Goal: Information Seeking & Learning: Find specific fact

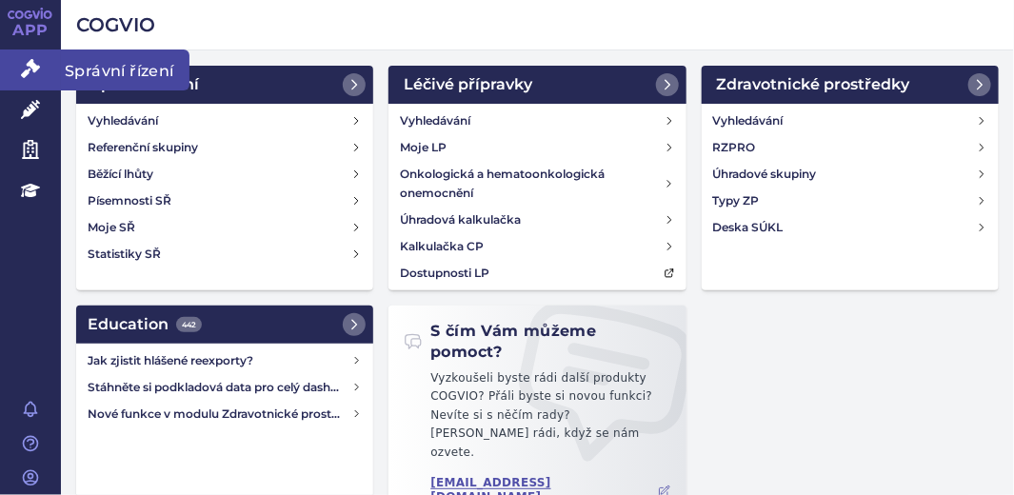
click at [25, 68] on icon at bounding box center [30, 68] width 19 height 19
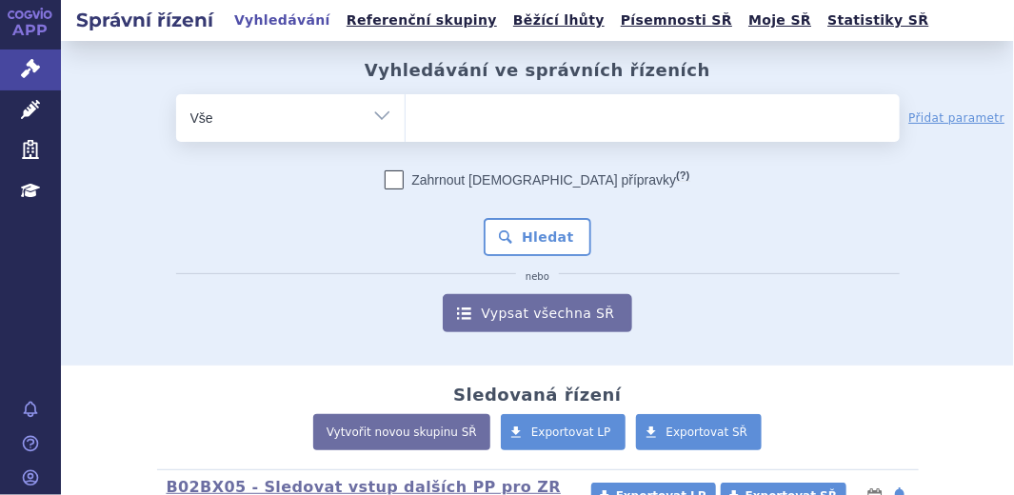
click at [420, 120] on input "search" at bounding box center [425, 116] width 10 height 24
type input "fa"
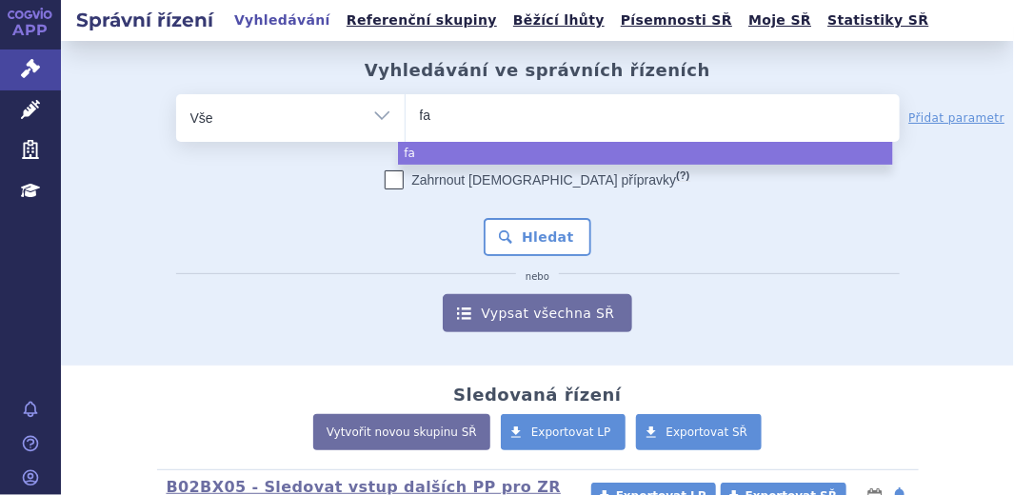
type input "fab"
type input "fabha"
type input "fabhal"
type input "fabhalt"
type input "fabhalta"
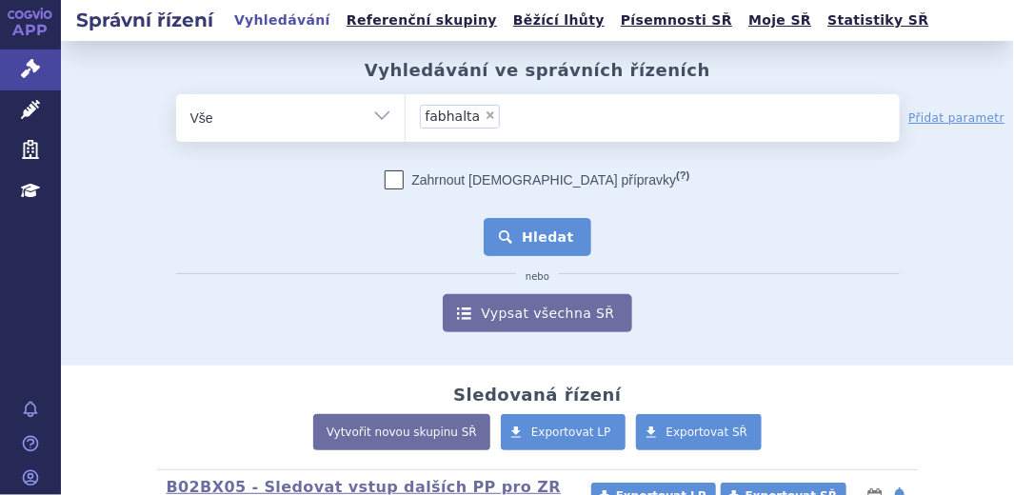
select select "fabhalta"
click at [539, 246] on button "Hledat" at bounding box center [537, 237] width 108 height 38
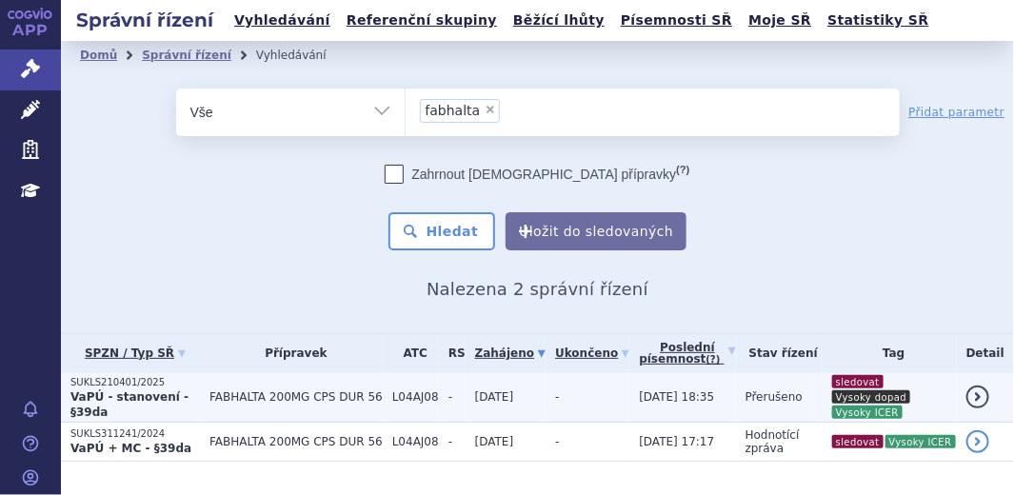
click at [131, 397] on strong "VaPÚ - stanovení - §39da" at bounding box center [129, 404] width 118 height 29
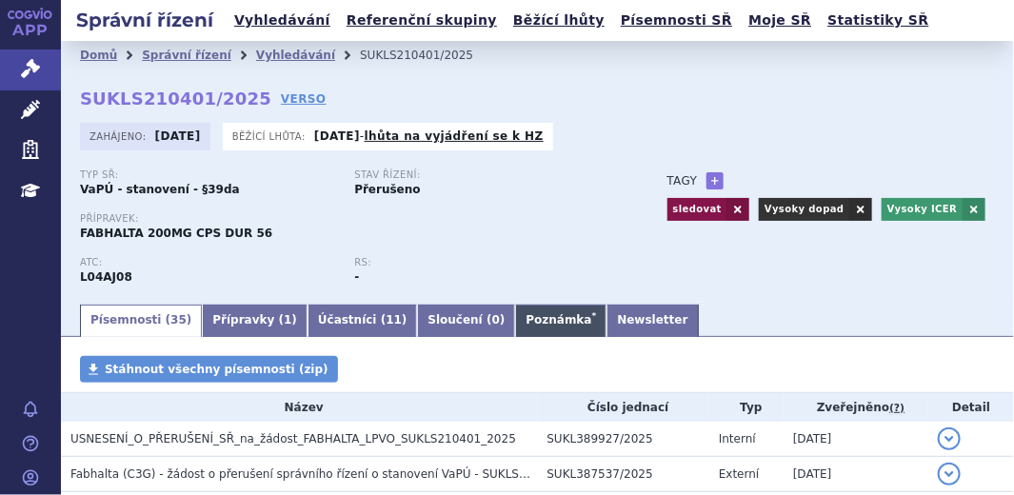
click at [515, 322] on link "Poznámka *" at bounding box center [560, 321] width 91 height 32
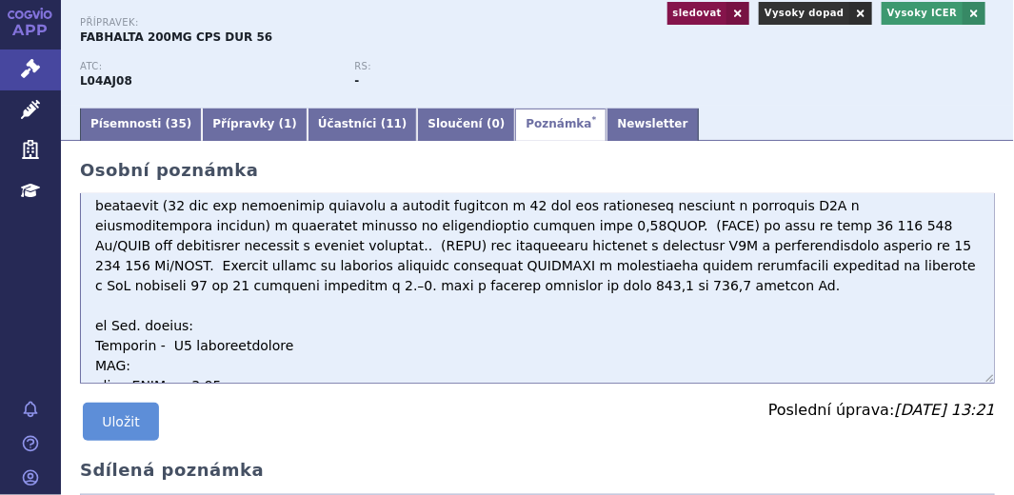
scroll to position [207, 0]
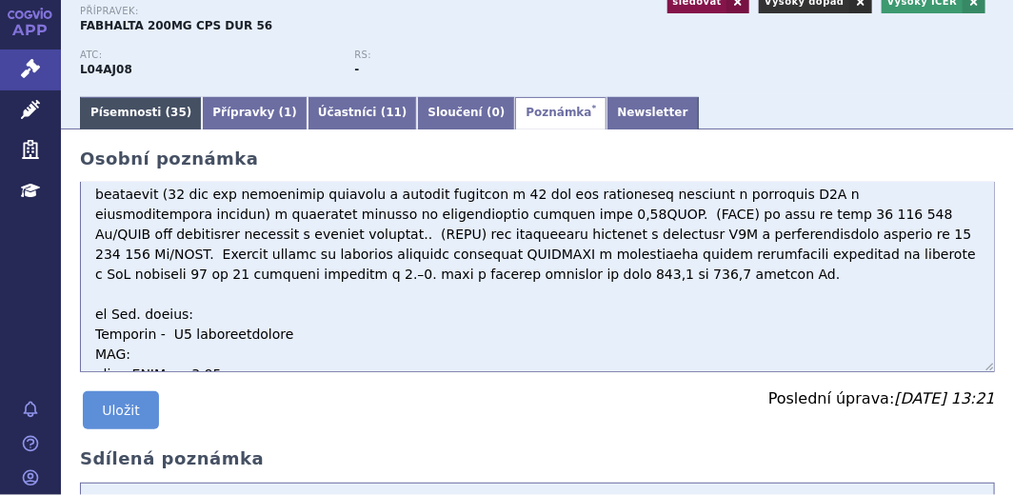
click at [105, 113] on link "Písemnosti ( 35 )" at bounding box center [141, 113] width 122 height 32
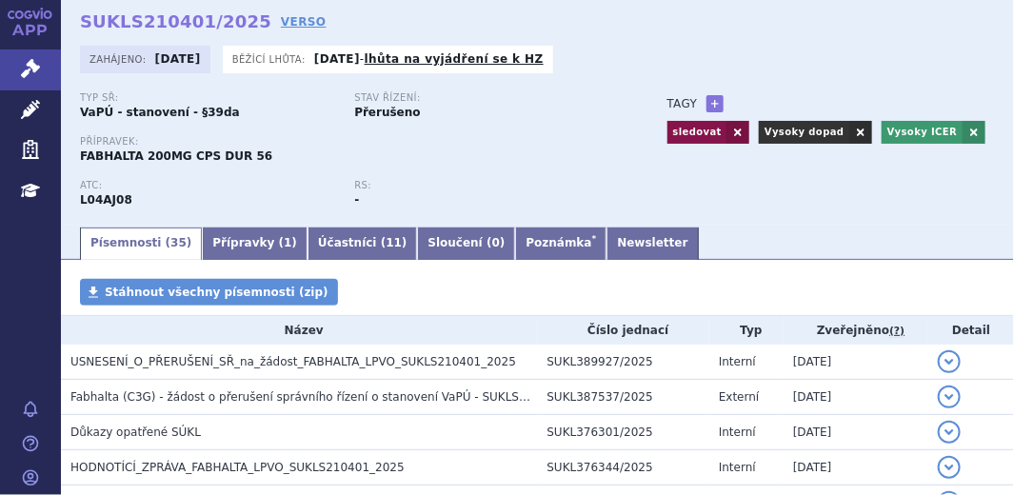
scroll to position [56, 0]
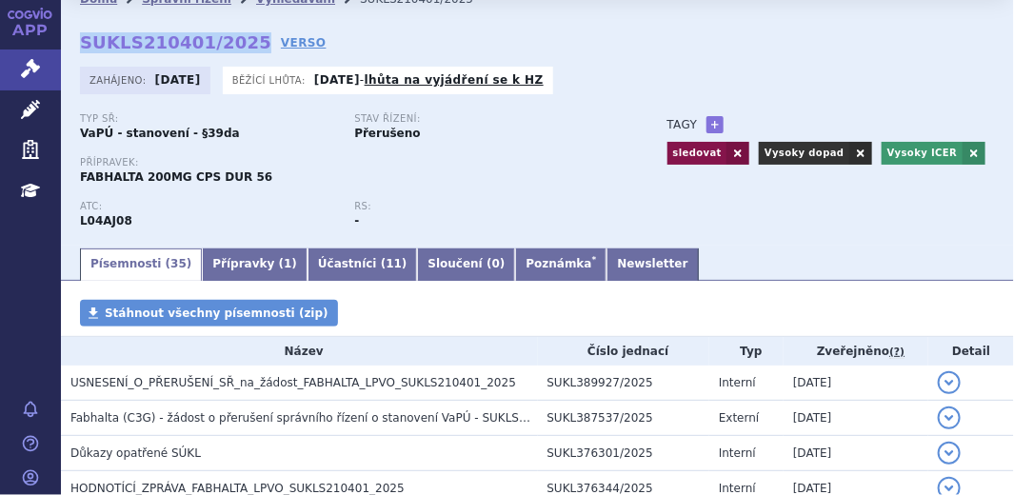
drag, startPoint x: 82, startPoint y: 37, endPoint x: 240, endPoint y: 44, distance: 158.1
click at [240, 44] on strong "SUKLS210401/2025" at bounding box center [175, 42] width 191 height 20
copy strong "SUKLS210401/2025"
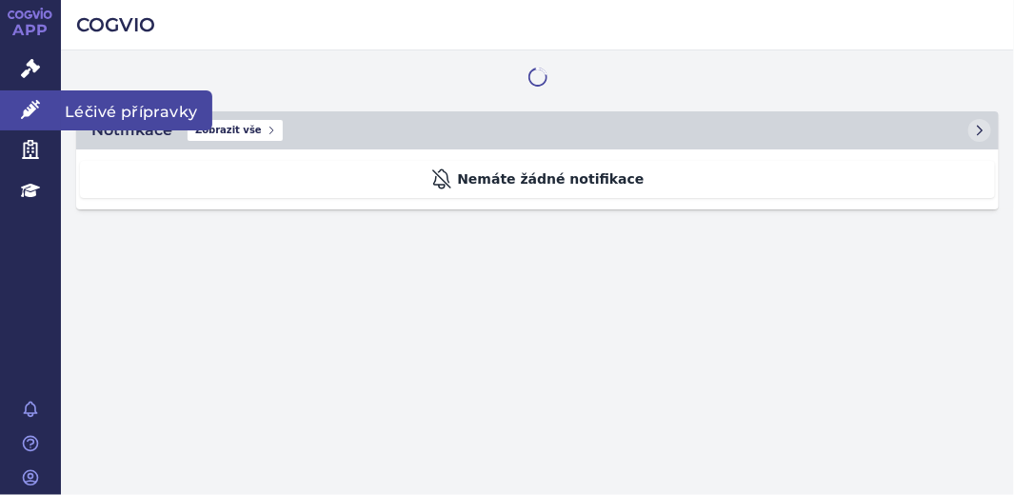
click at [27, 111] on icon at bounding box center [30, 109] width 19 height 19
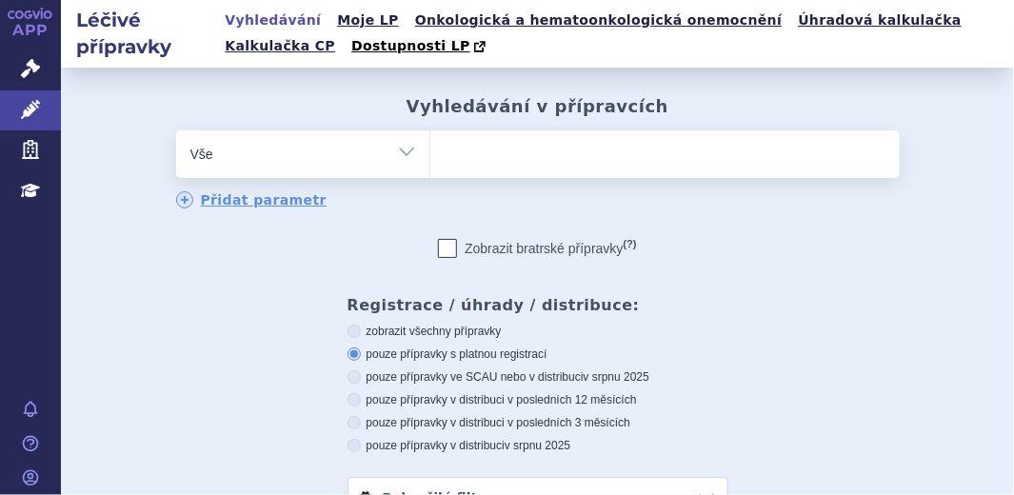
click at [445, 154] on input "search" at bounding box center [449, 152] width 10 height 24
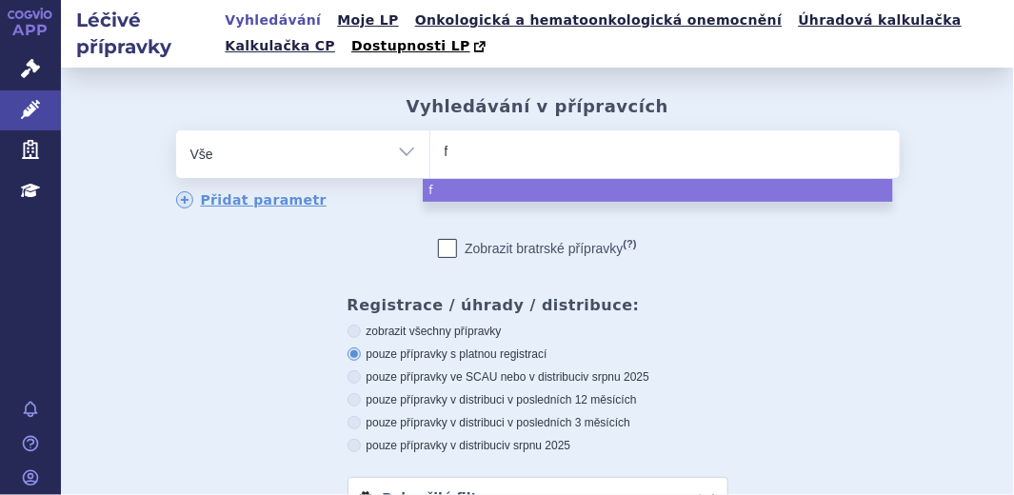
type input "fa"
type input "fab"
type input "fabha"
type input "fabhal"
type input "fabhalt"
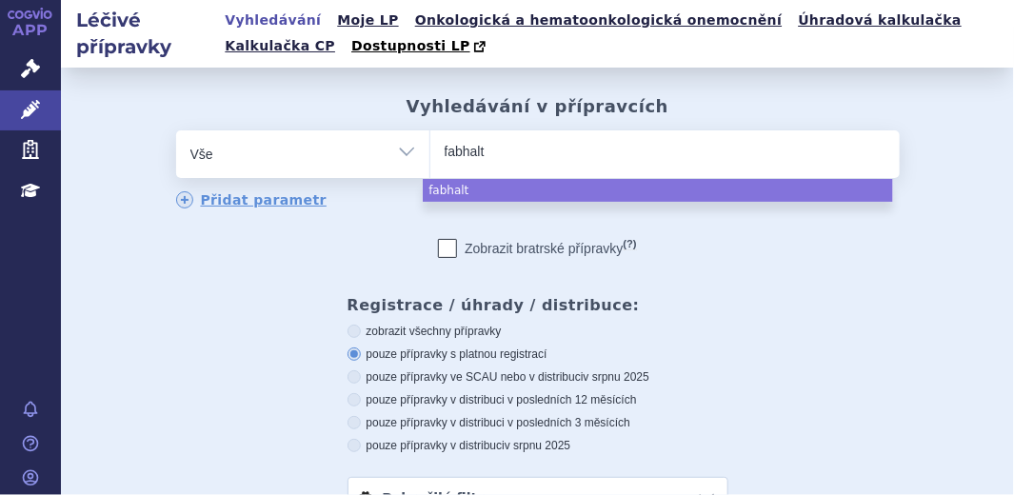
type input "fabhalta"
select select "fabhalta"
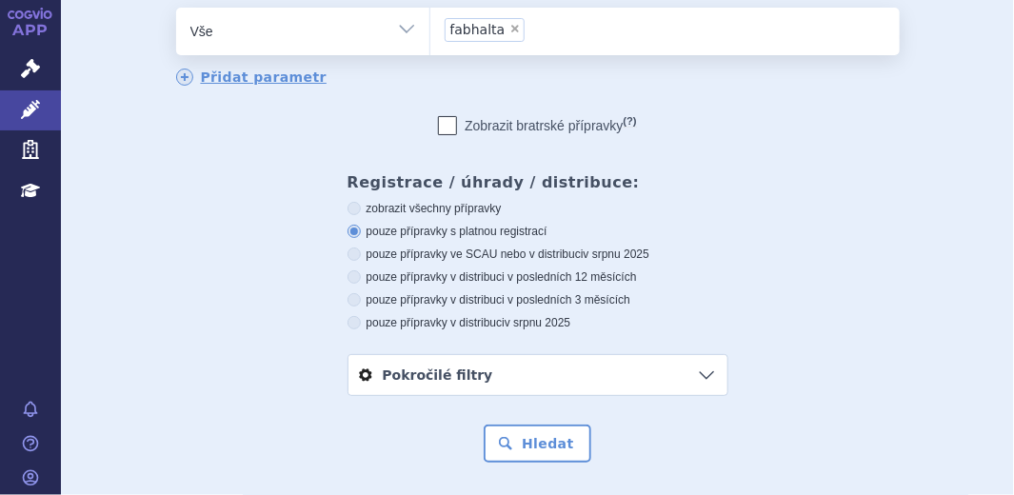
scroll to position [173, 0]
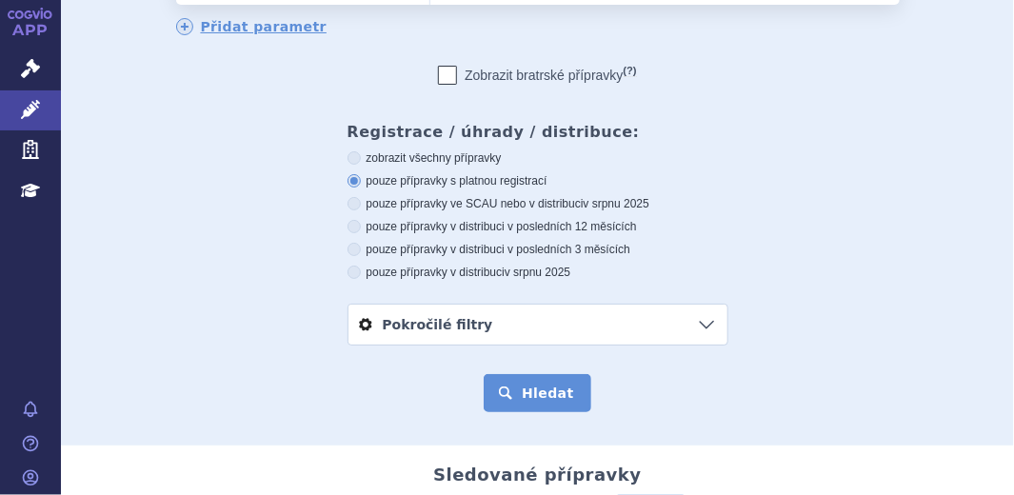
click at [545, 387] on button "Hledat" at bounding box center [537, 393] width 108 height 38
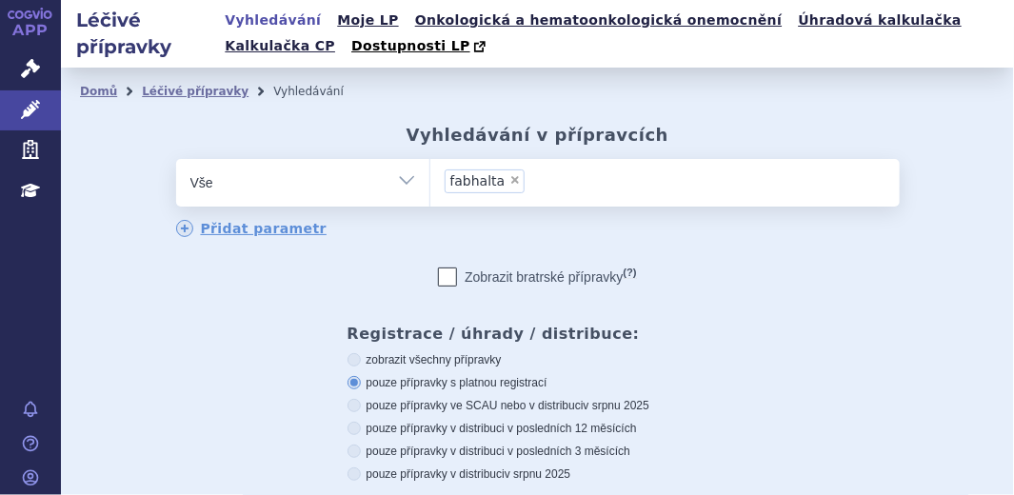
click at [545, 387] on label "pouze přípravky s platnou registrací" at bounding box center [537, 382] width 381 height 15
click at [362, 387] on input "pouze přípravky s platnou registrací" at bounding box center [355, 385] width 12 height 12
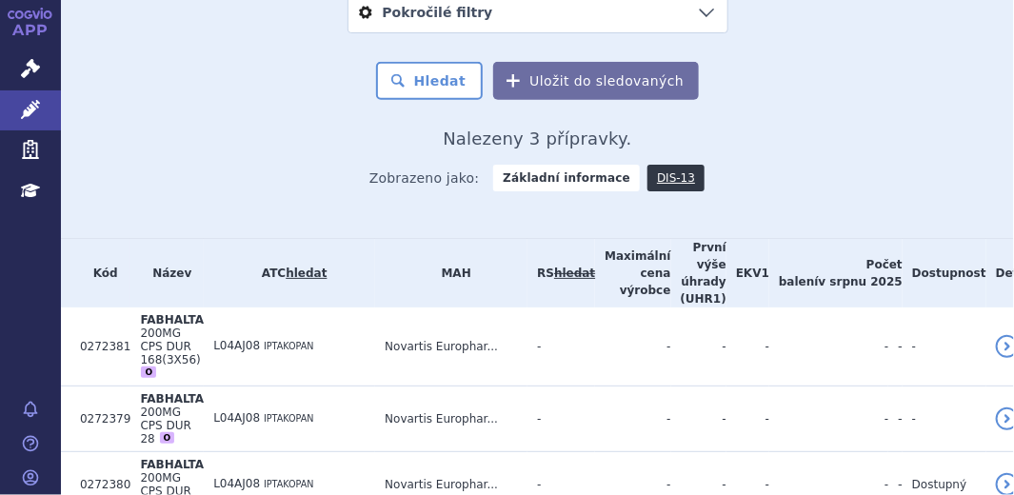
scroll to position [542, 0]
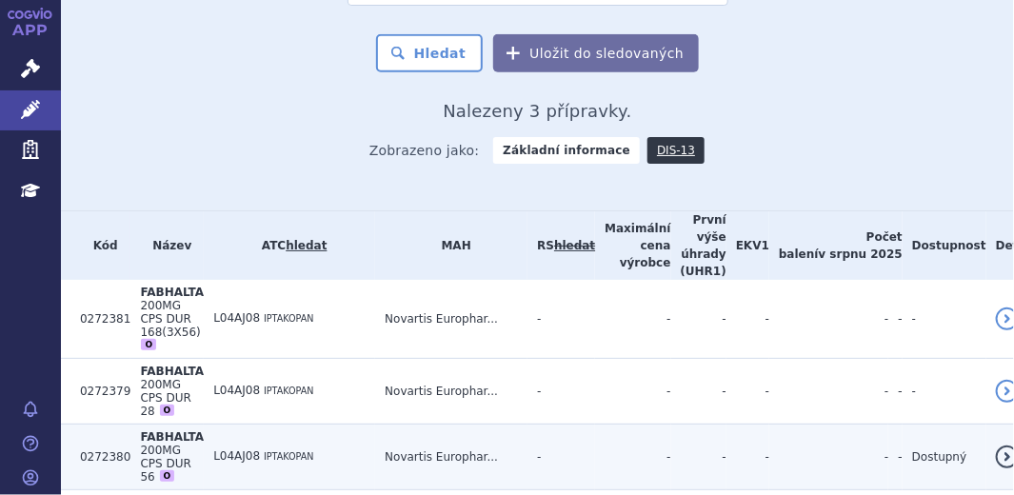
click at [142, 430] on span "FABHALTA" at bounding box center [172, 436] width 64 height 13
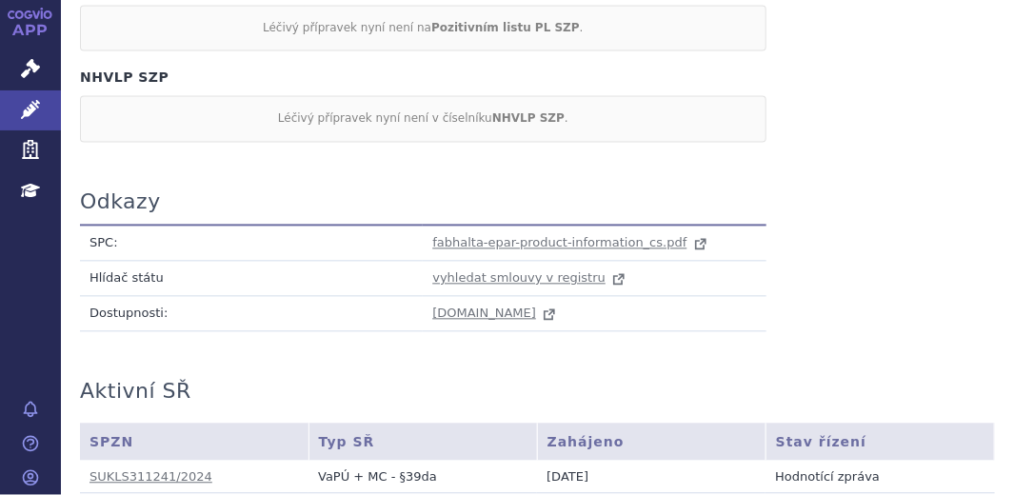
scroll to position [1181, 0]
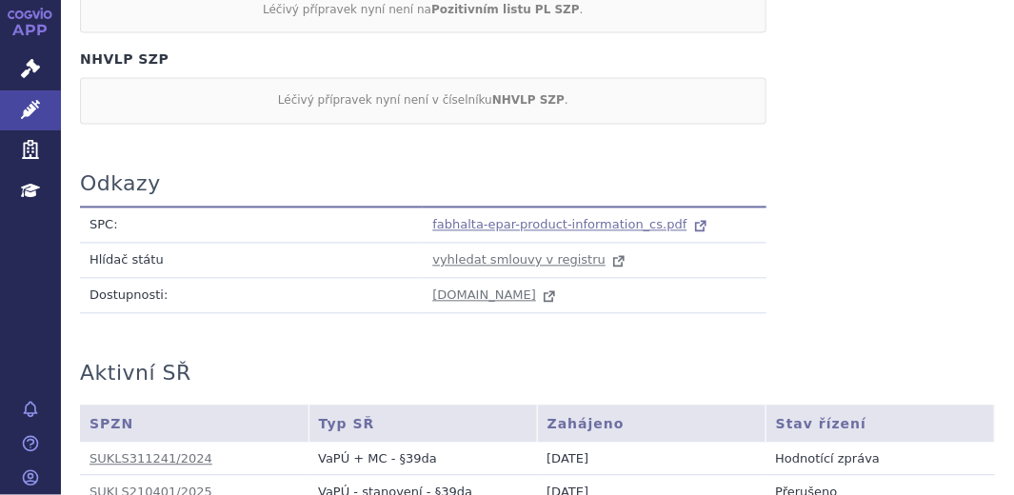
click at [491, 217] on span "fabhalta-epar-product-information_cs.pdf" at bounding box center [559, 224] width 254 height 14
